Goal: Navigation & Orientation: Find specific page/section

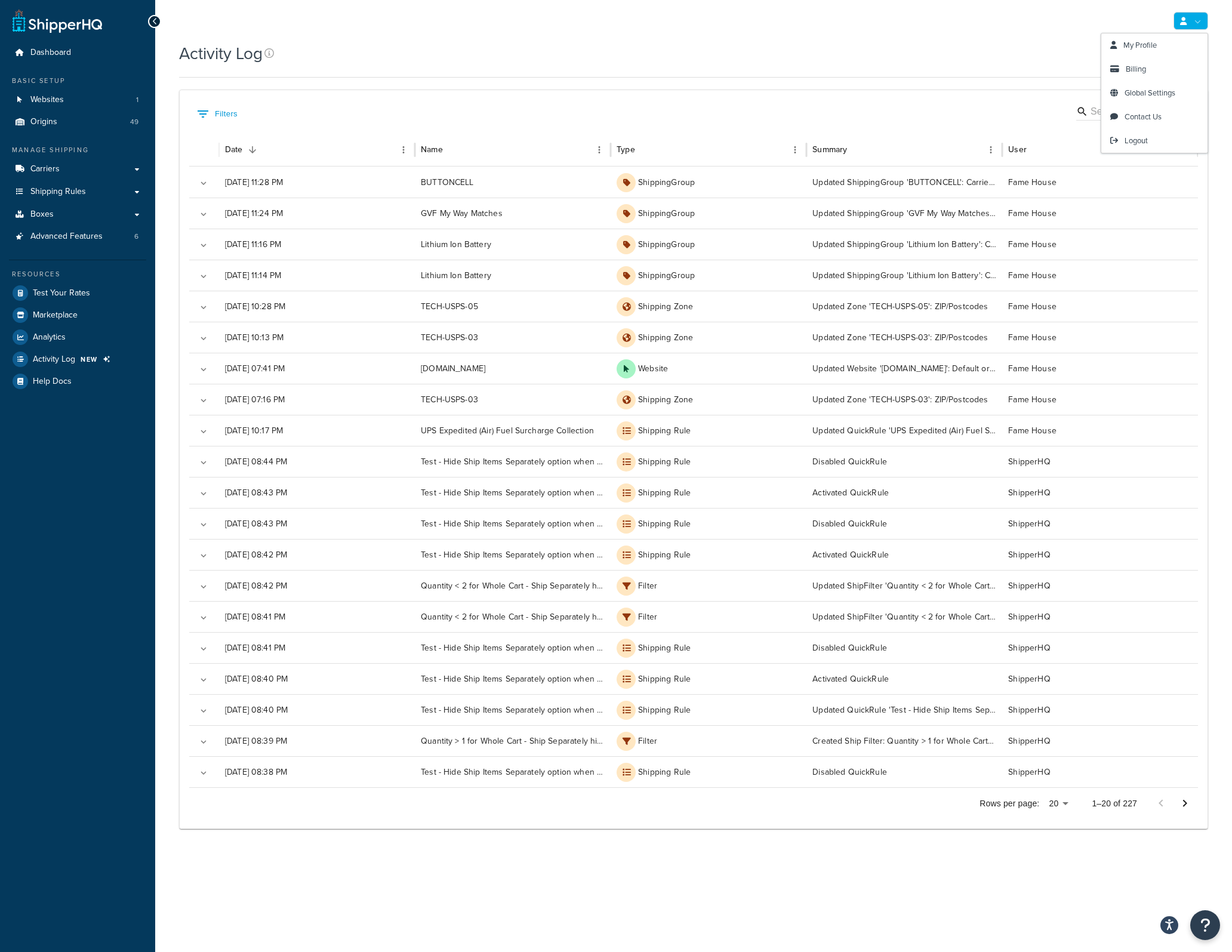
click at [1199, 20] on link at bounding box center [1190, 21] width 34 height 18
click at [1141, 138] on span "Logout" at bounding box center [1136, 140] width 23 height 11
click at [86, 20] on link at bounding box center [58, 21] width 90 height 24
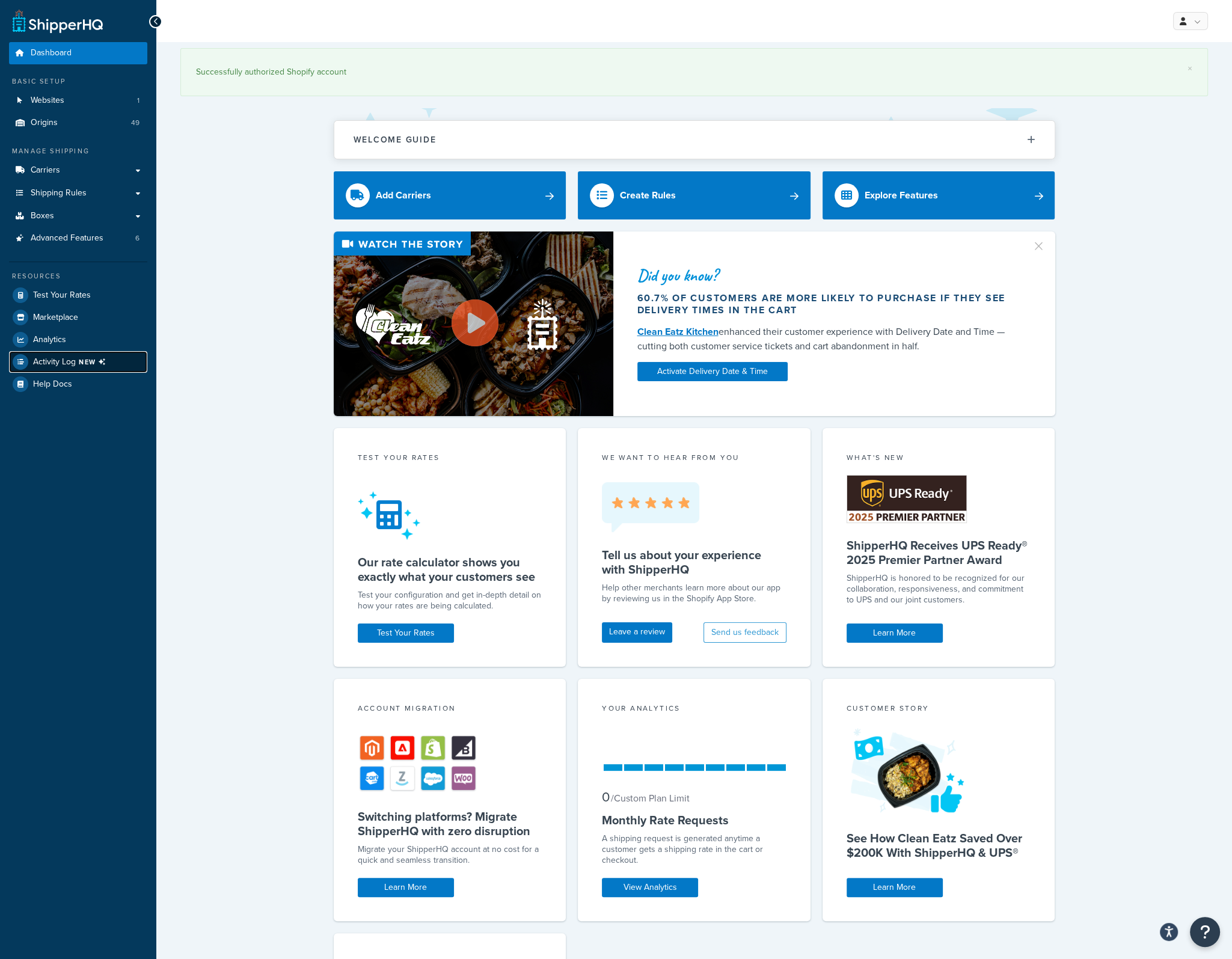
click at [90, 355] on span "Activity Log NEW" at bounding box center [72, 361] width 78 height 15
